Goal: Task Accomplishment & Management: Manage account settings

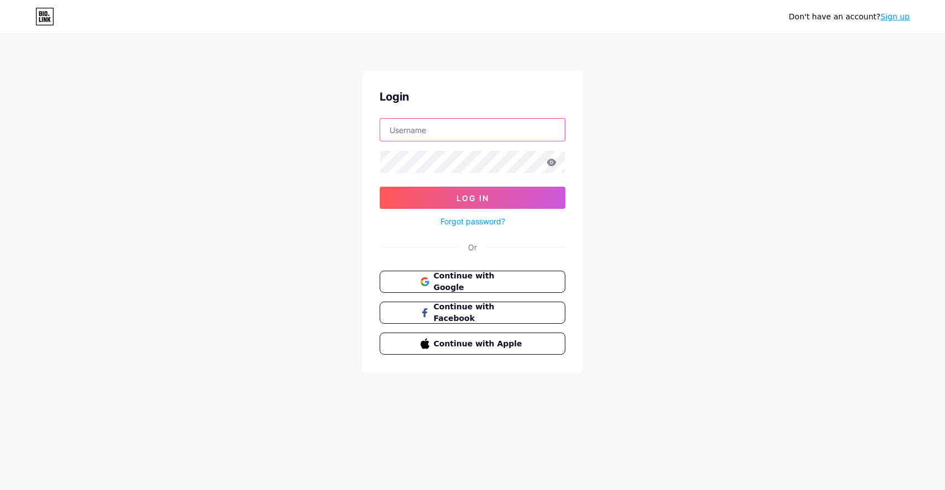
click at [417, 129] on input "text" at bounding box center [472, 130] width 185 height 22
click at [406, 122] on input "text" at bounding box center [472, 130] width 185 height 22
click at [406, 125] on input "text" at bounding box center [472, 130] width 185 height 22
type input "lazyinterface"
click at [380, 187] on button "Log In" at bounding box center [473, 198] width 186 height 22
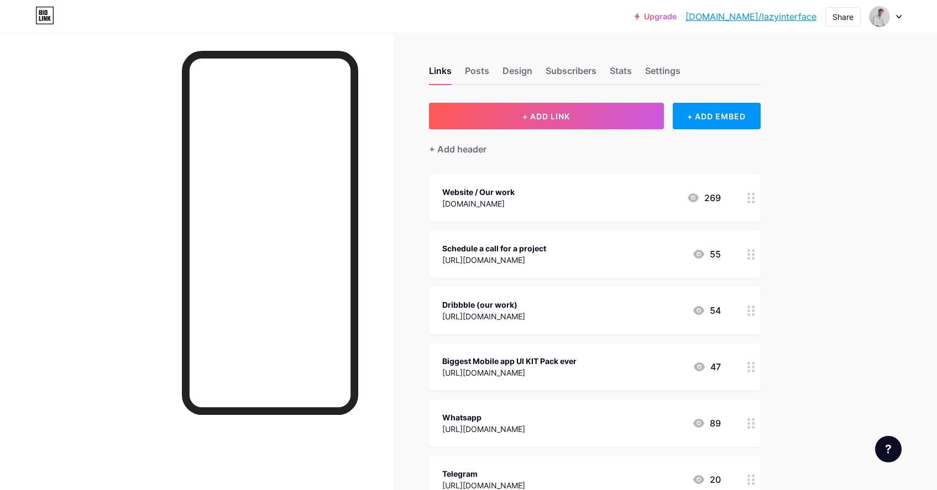
click at [441, 202] on div "Website / Our work [DOMAIN_NAME] 269" at bounding box center [595, 198] width 332 height 48
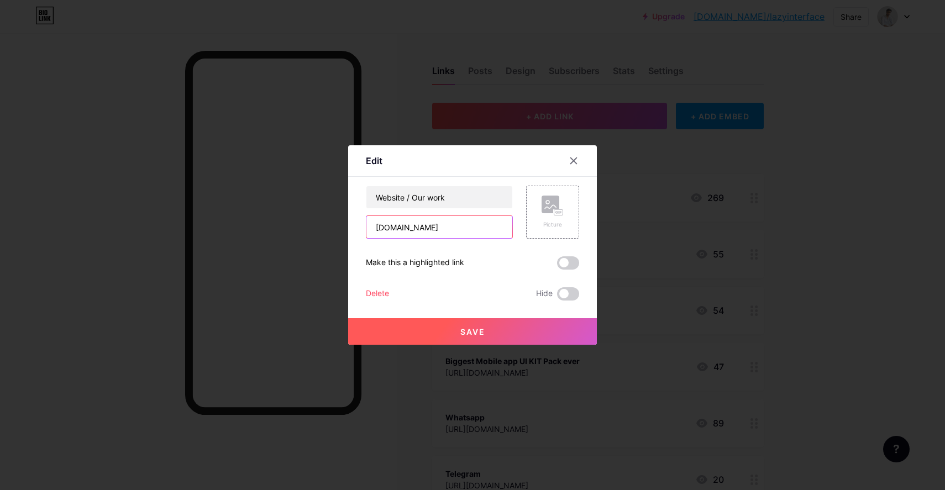
click at [426, 221] on input "[DOMAIN_NAME]" at bounding box center [439, 227] width 146 height 22
click at [574, 160] on icon at bounding box center [574, 161] width 6 height 6
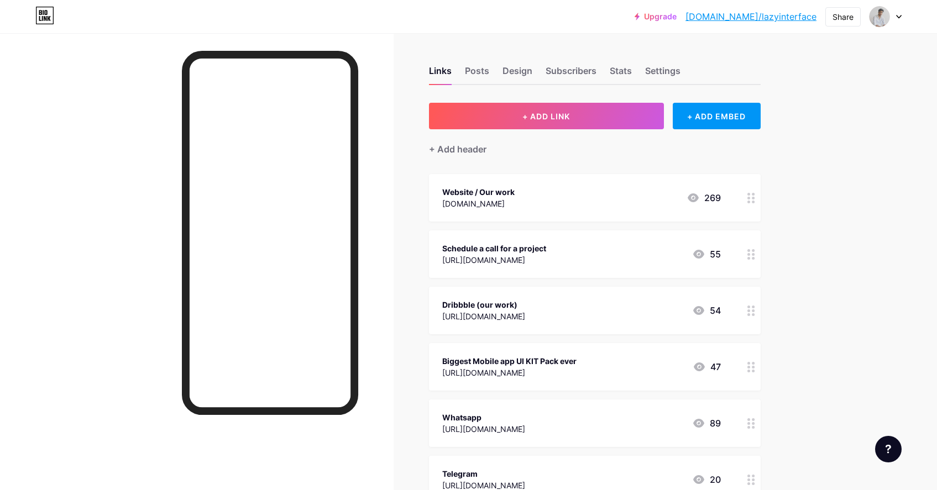
click at [742, 196] on div "Website / Our work [DOMAIN_NAME] 269" at bounding box center [595, 198] width 332 height 48
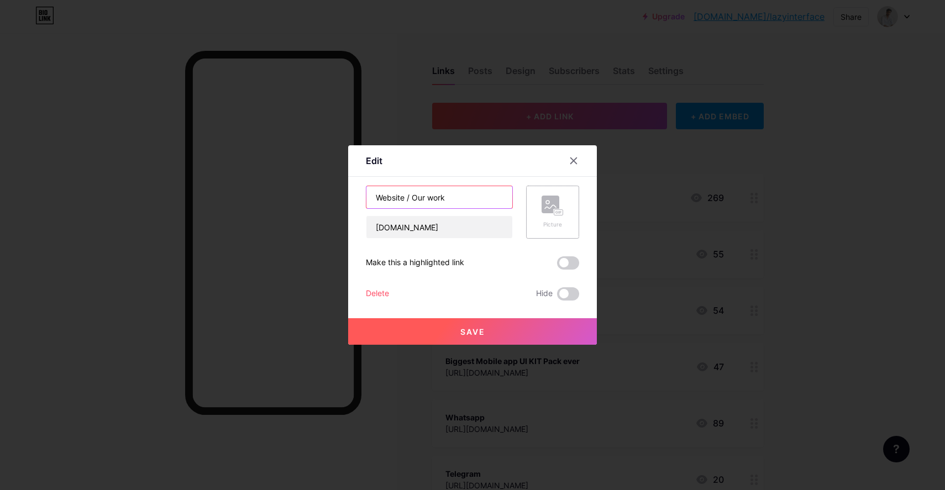
drag, startPoint x: 407, startPoint y: 196, endPoint x: 536, endPoint y: 198, distance: 128.8
click at [536, 198] on div "Website / Our work [DOMAIN_NAME] Picture" at bounding box center [472, 212] width 213 height 53
type input "Website"
click at [486, 331] on button "Save" at bounding box center [472, 331] width 249 height 27
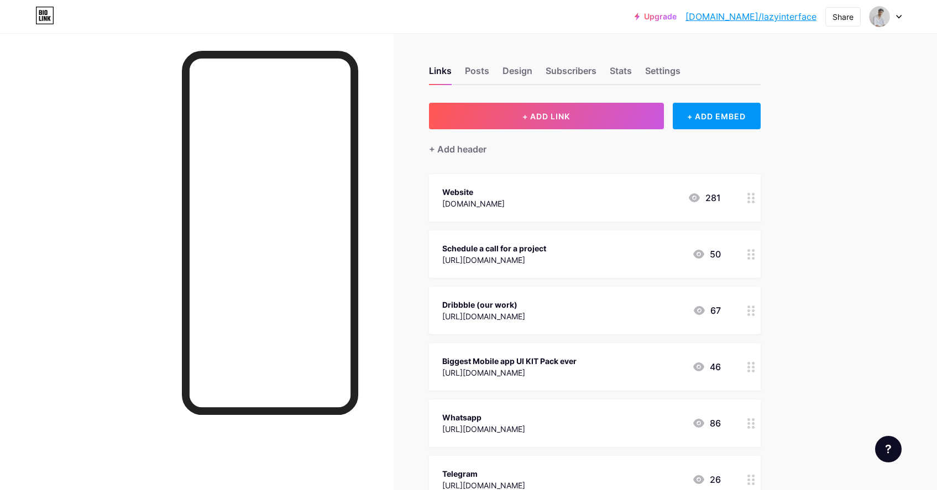
click at [895, 15] on div at bounding box center [886, 17] width 32 height 20
click at [813, 126] on link "Account settings" at bounding box center [832, 126] width 137 height 30
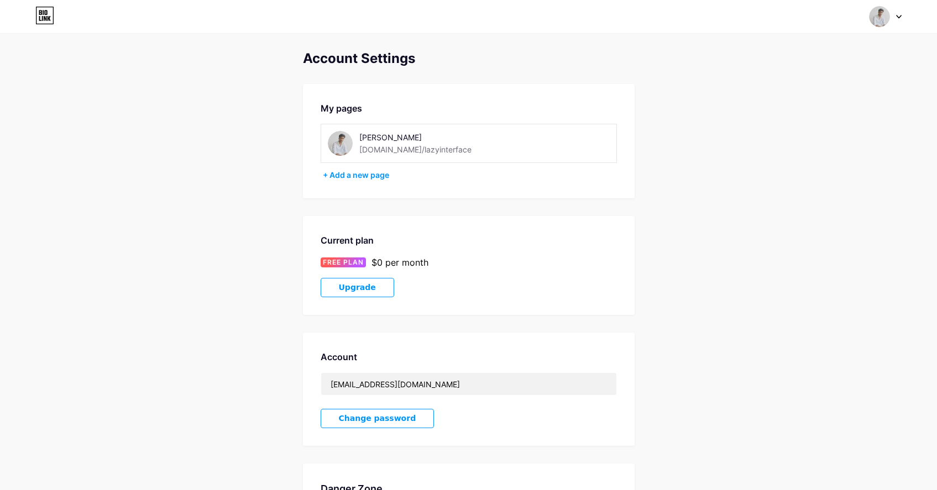
click at [398, 137] on div "[PERSON_NAME]" at bounding box center [437, 138] width 156 height 12
click at [385, 139] on div "[PERSON_NAME]" at bounding box center [437, 138] width 156 height 12
click at [384, 139] on div "[PERSON_NAME]" at bounding box center [437, 138] width 156 height 12
click at [473, 137] on div "[PERSON_NAME]" at bounding box center [437, 138] width 156 height 12
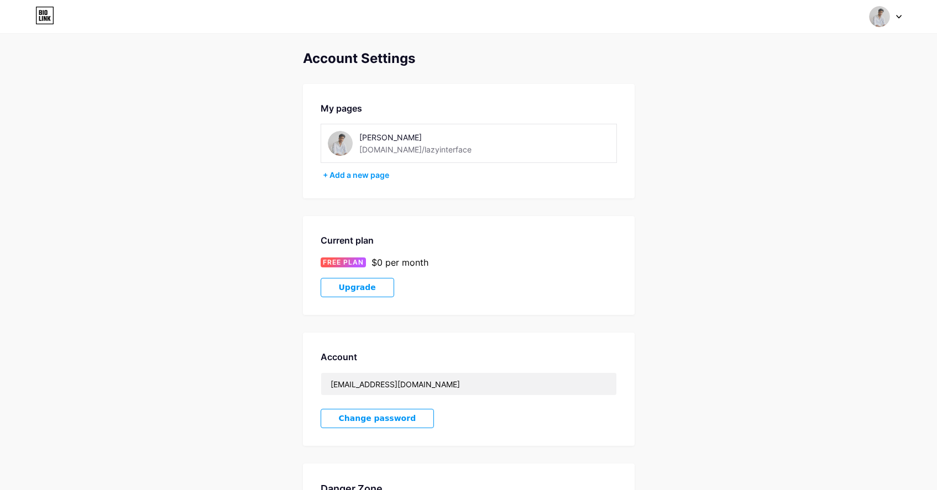
click at [899, 15] on icon at bounding box center [899, 17] width 6 height 4
click at [805, 123] on link "Dashboard" at bounding box center [832, 126] width 137 height 30
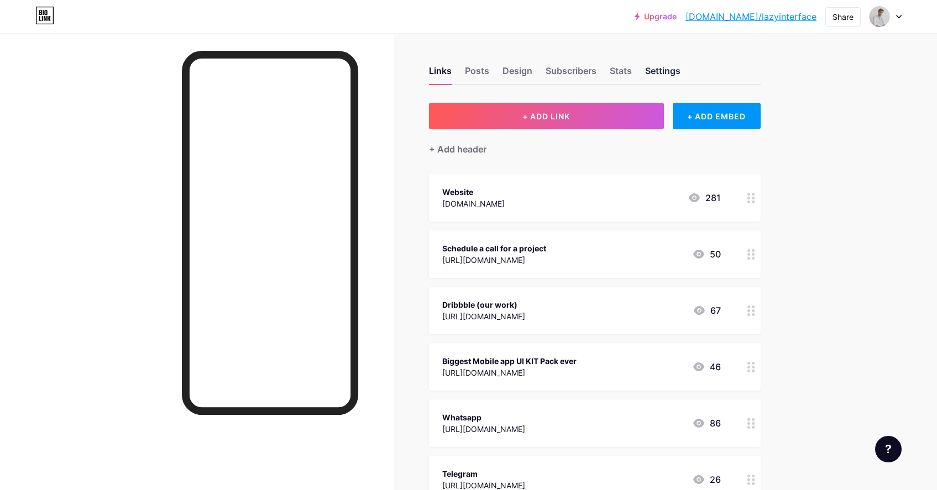
click at [662, 64] on div "Settings" at bounding box center [662, 74] width 35 height 20
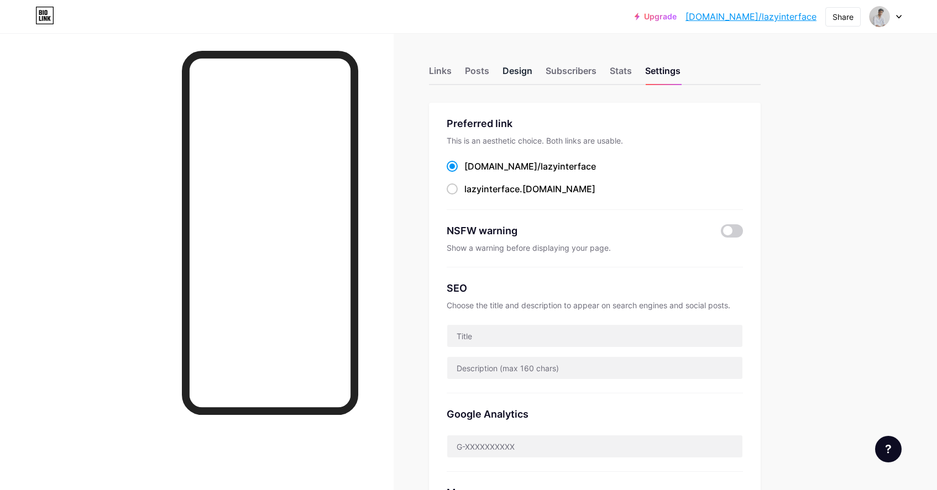
click at [526, 69] on div "Design" at bounding box center [517, 74] width 30 height 20
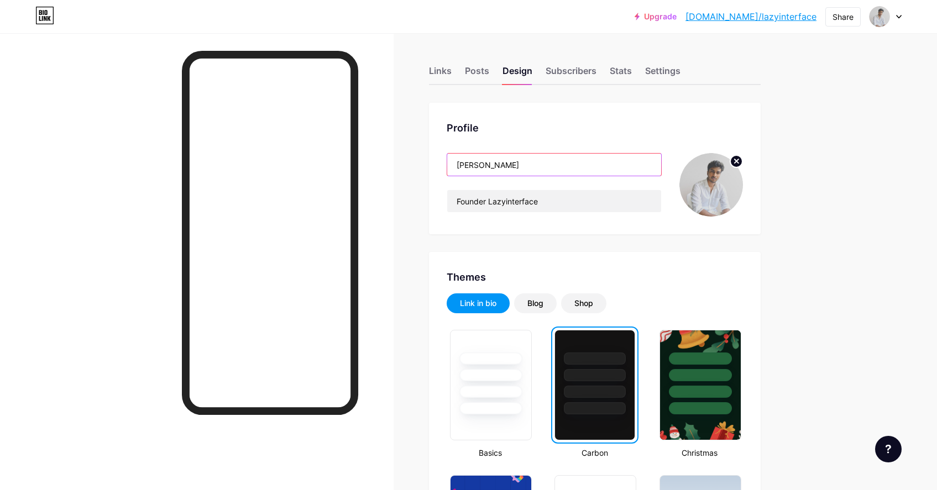
drag, startPoint x: 485, startPoint y: 164, endPoint x: 551, endPoint y: 164, distance: 65.8
click at [551, 164] on input "[PERSON_NAME]" at bounding box center [554, 165] width 214 height 22
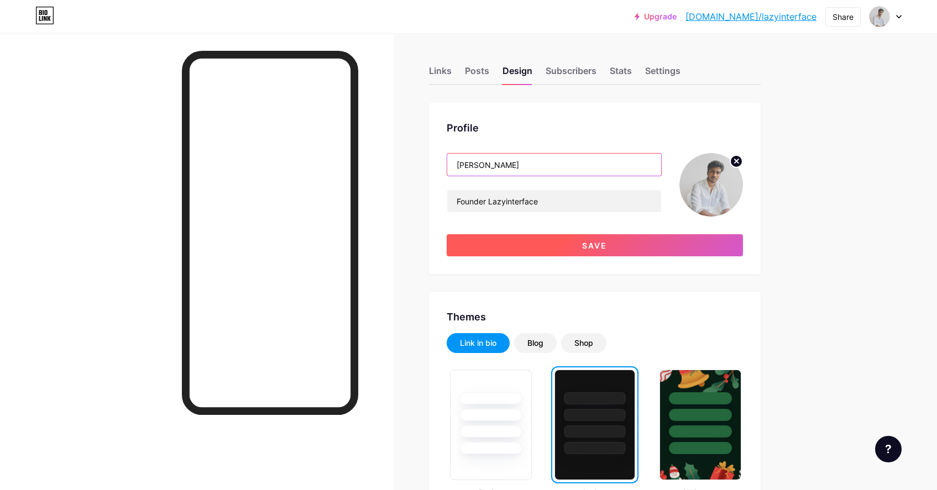
type input "[PERSON_NAME]"
click at [636, 250] on button "Save" at bounding box center [595, 245] width 296 height 22
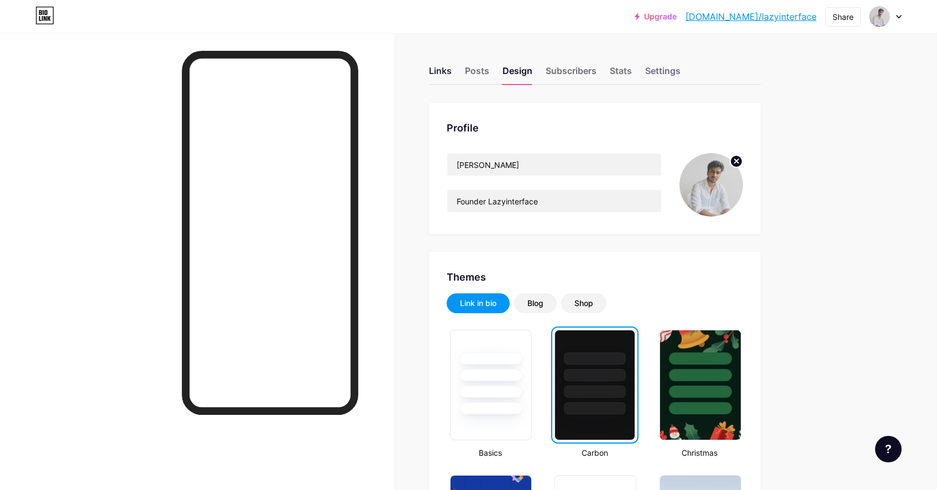
click at [440, 70] on div "Links" at bounding box center [440, 74] width 23 height 20
